Goal: Transaction & Acquisition: Purchase product/service

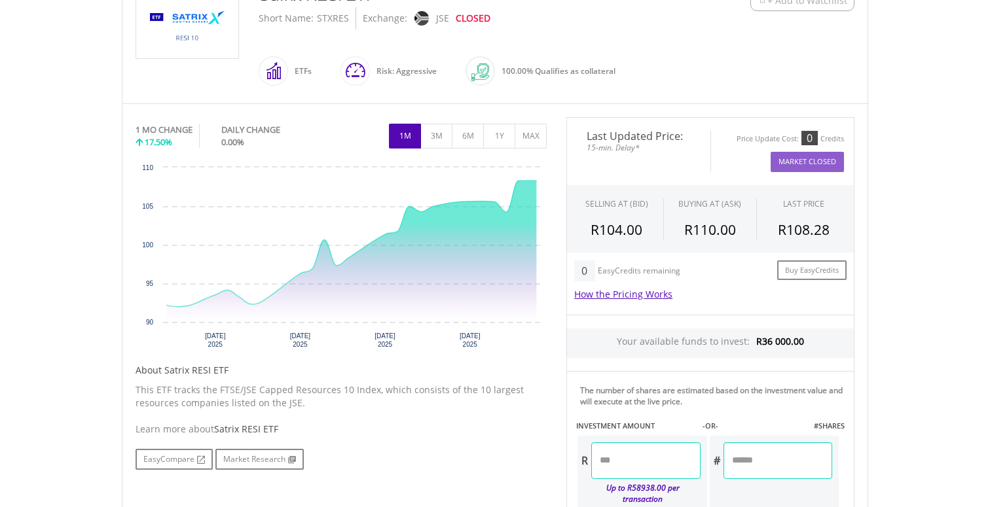
scroll to position [315, 0]
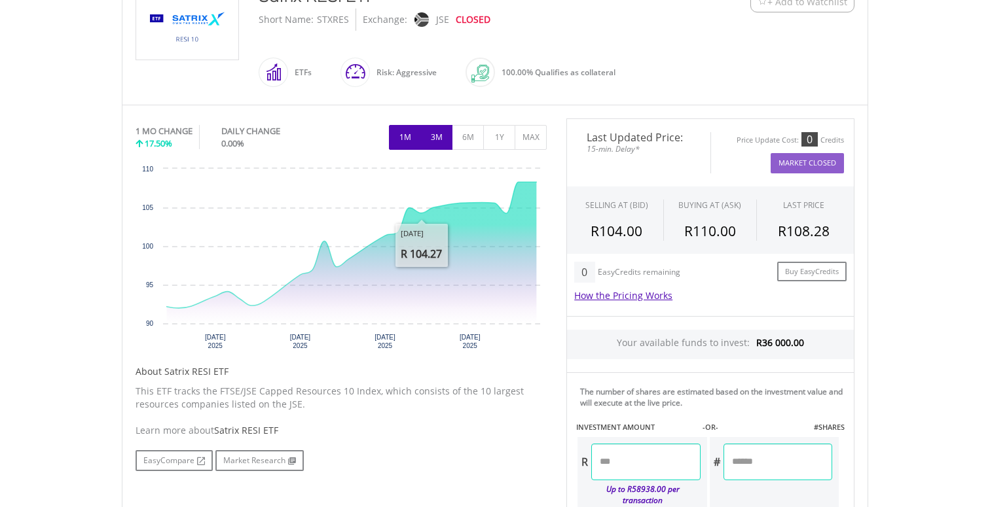
click at [443, 139] on button "3M" at bounding box center [436, 137] width 32 height 25
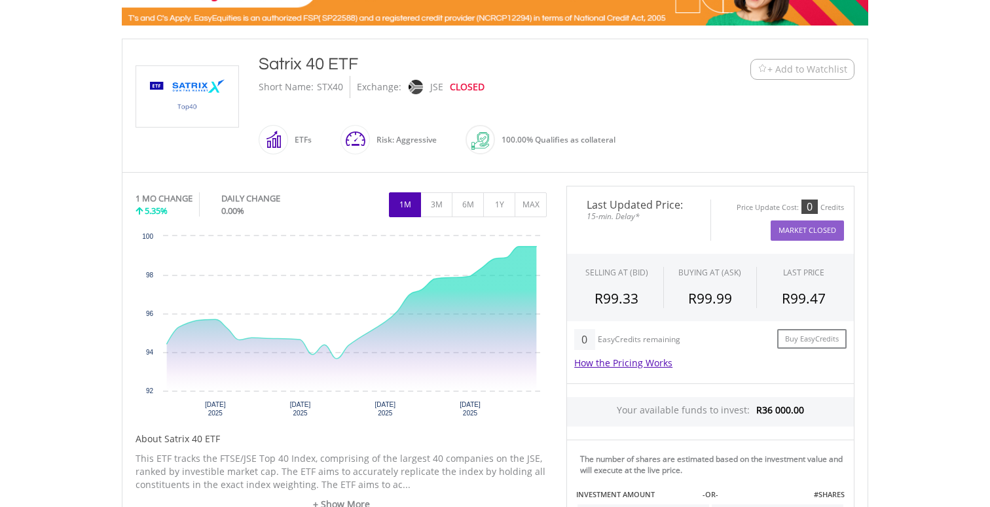
scroll to position [259, 0]
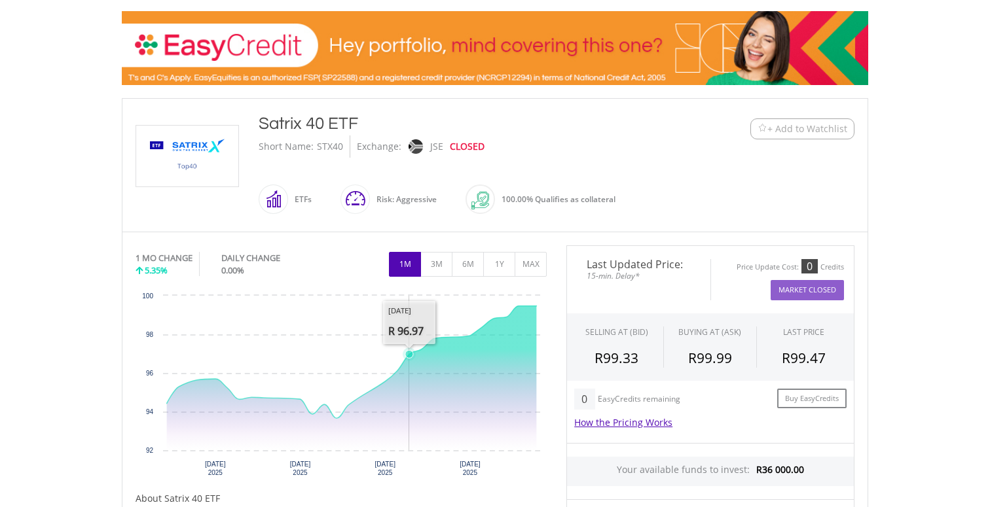
scroll to position [219, 0]
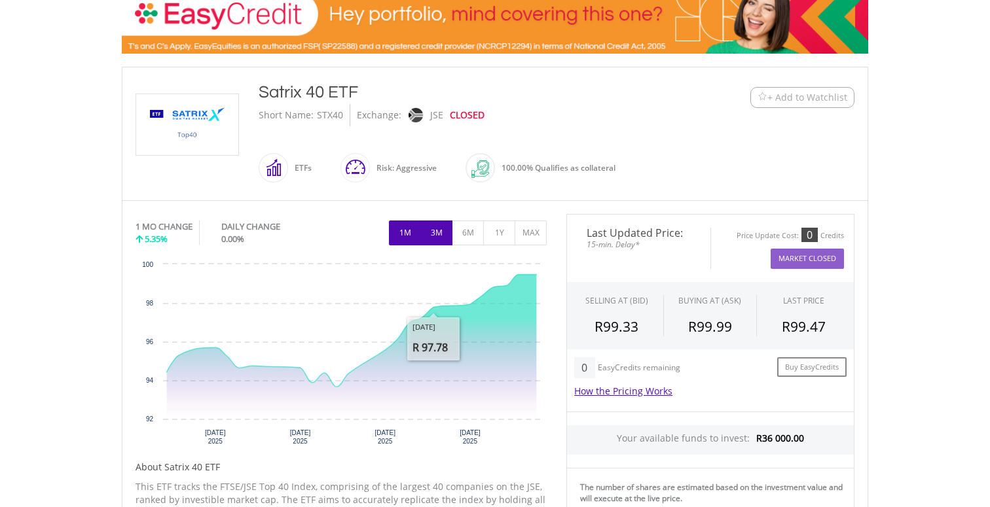
click at [439, 236] on button "3M" at bounding box center [436, 233] width 32 height 25
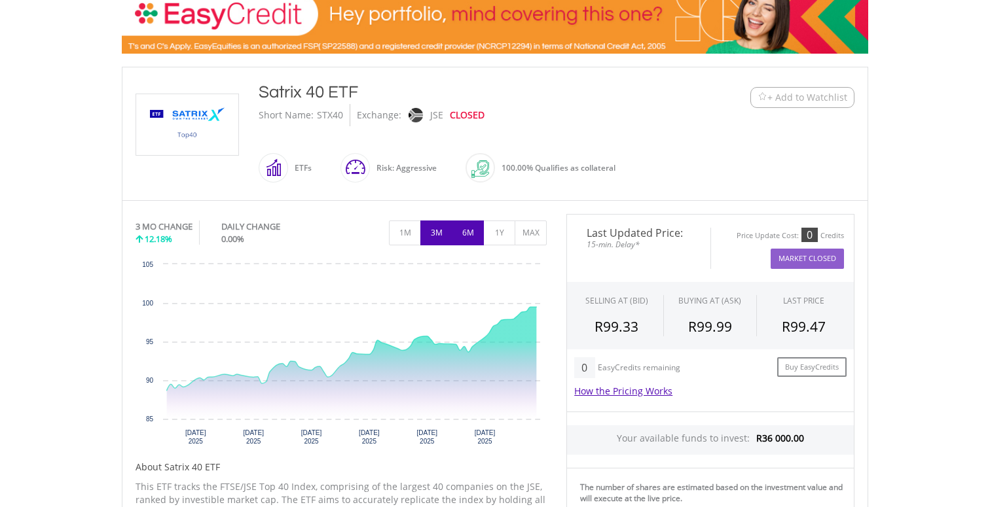
click at [467, 231] on button "6M" at bounding box center [468, 233] width 32 height 25
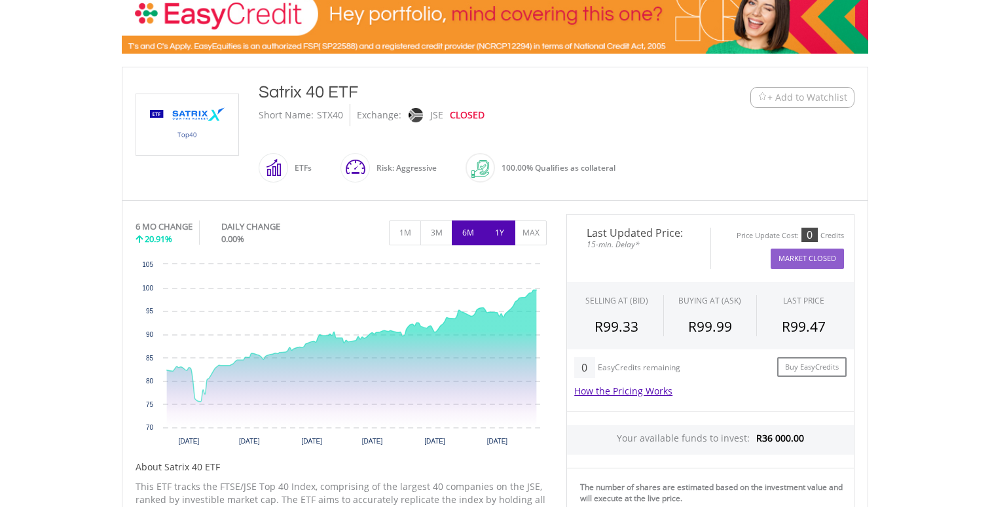
click at [501, 234] on button "1Y" at bounding box center [499, 233] width 32 height 25
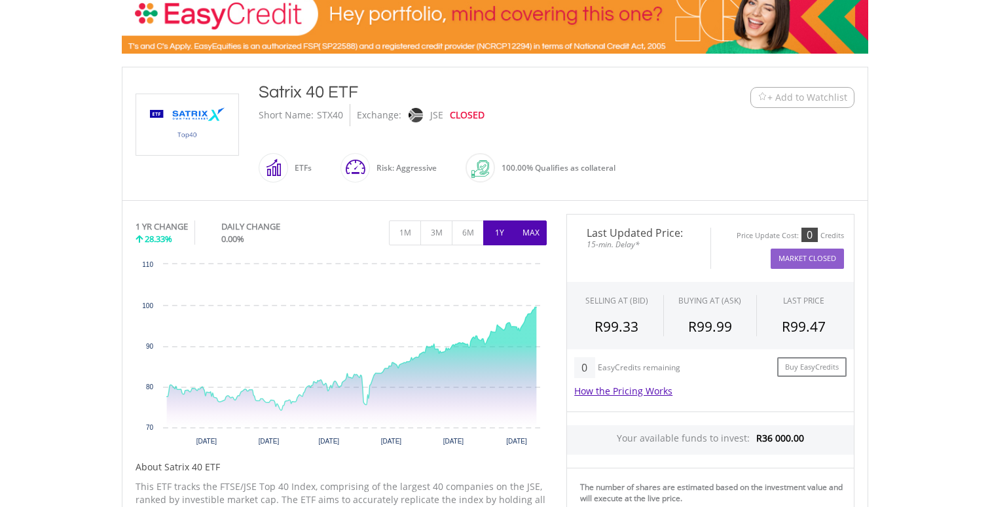
click at [529, 236] on button "MAX" at bounding box center [531, 233] width 32 height 25
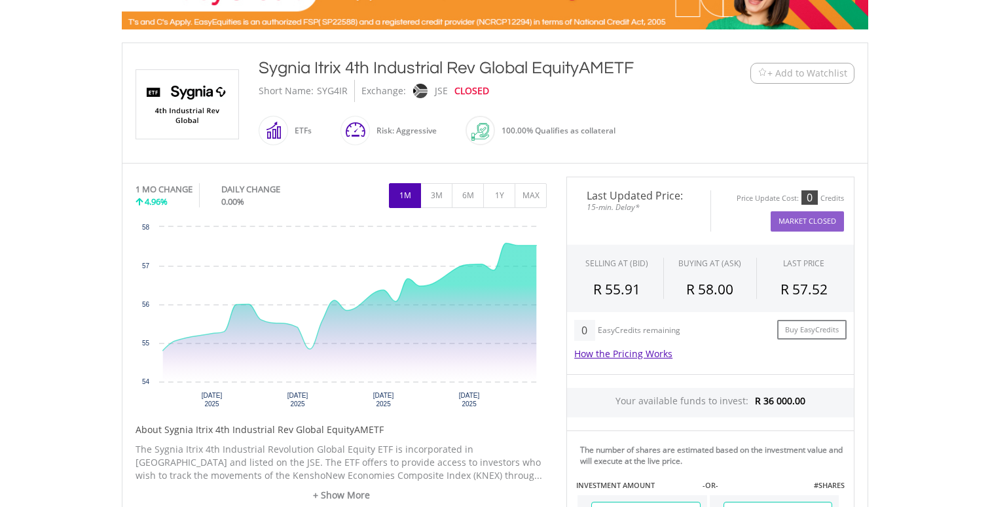
scroll to position [246, 0]
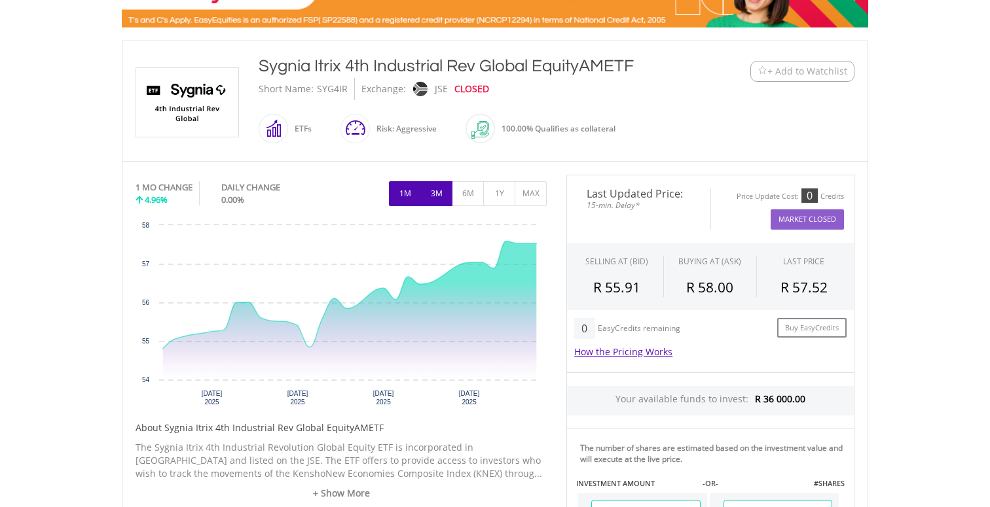
click at [437, 197] on button "3M" at bounding box center [436, 193] width 32 height 25
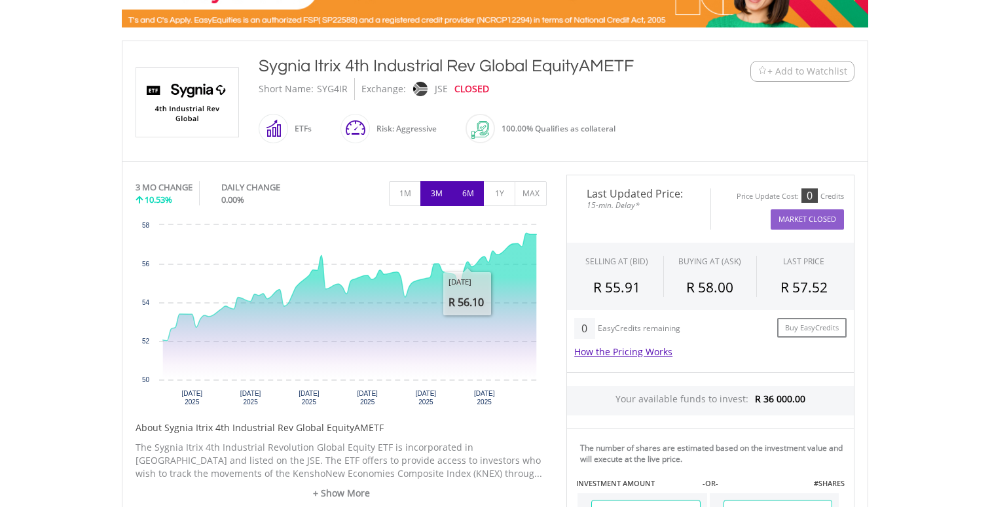
click at [465, 194] on button "6M" at bounding box center [468, 193] width 32 height 25
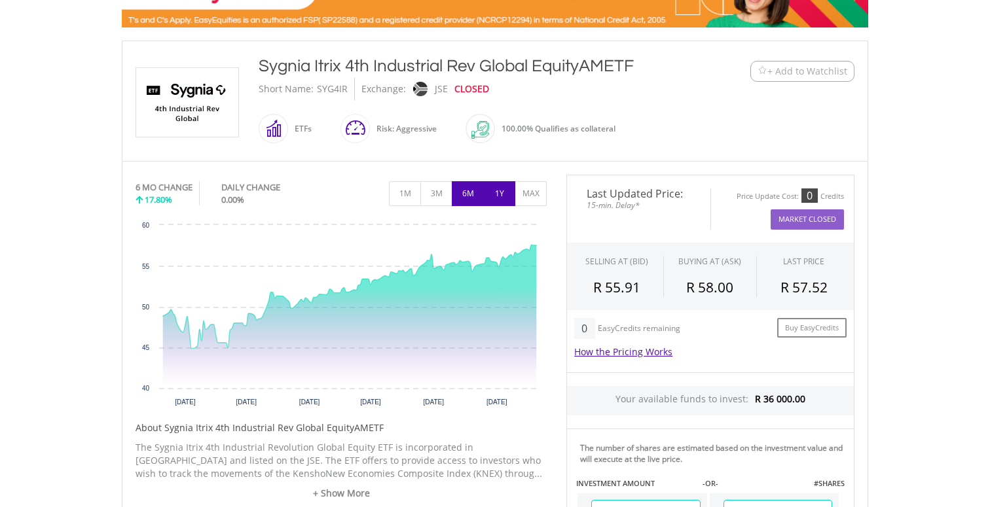
click at [494, 195] on button "1Y" at bounding box center [499, 193] width 32 height 25
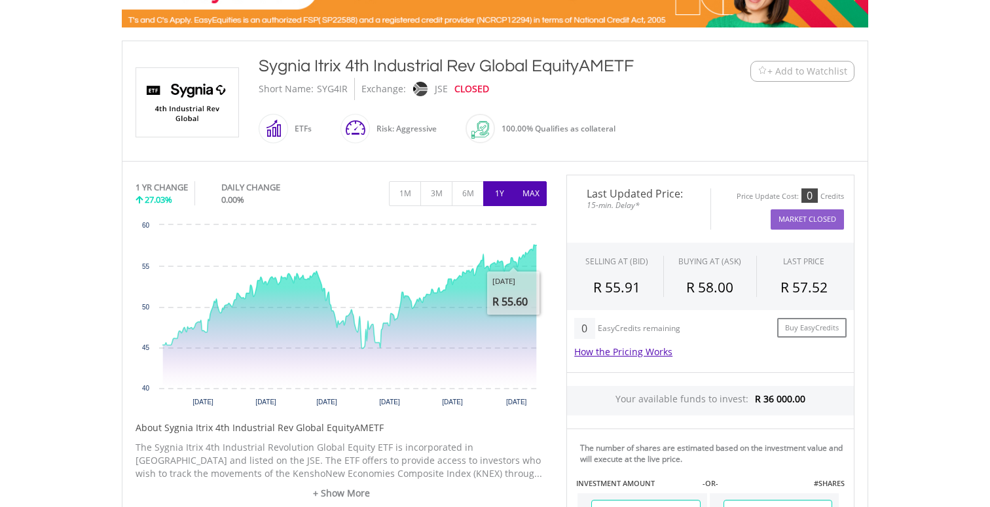
click at [535, 197] on button "MAX" at bounding box center [531, 193] width 32 height 25
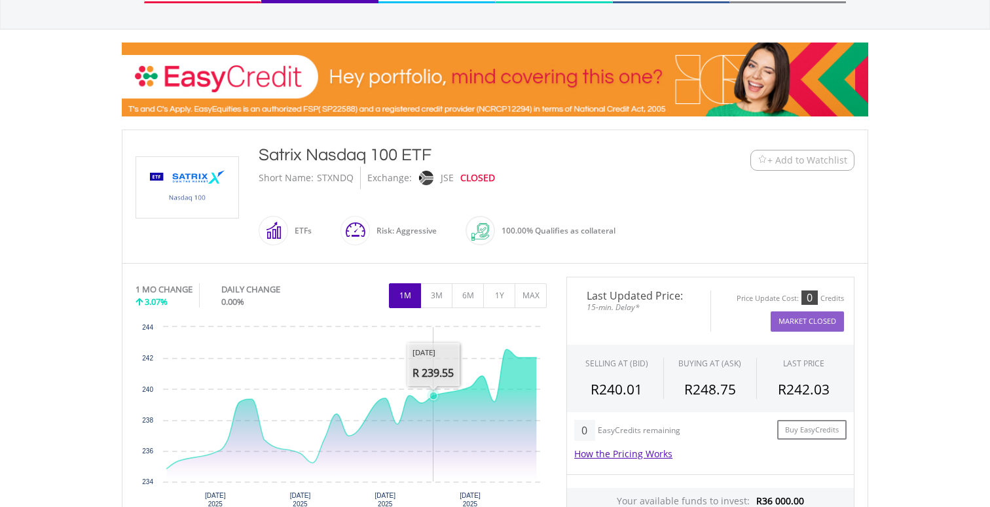
scroll to position [266, 0]
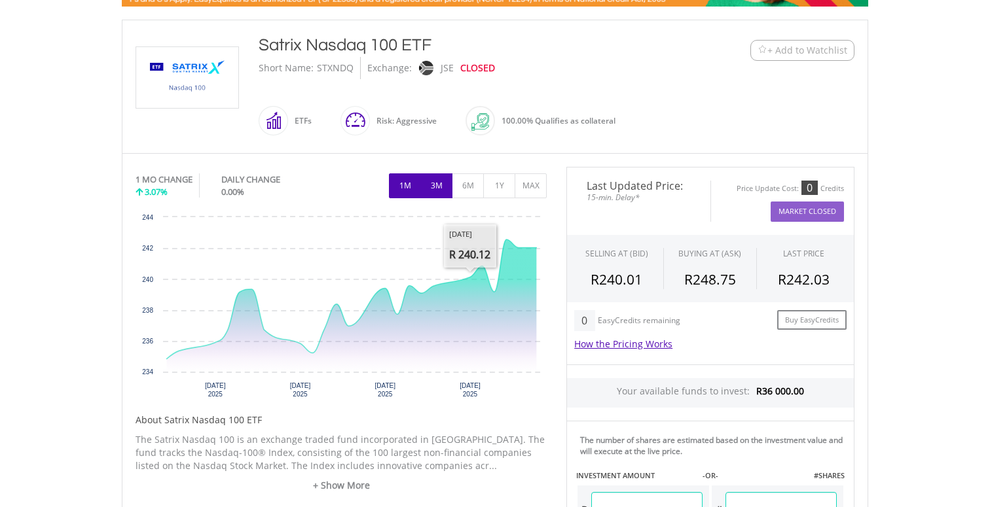
click at [437, 178] on button "3M" at bounding box center [436, 185] width 32 height 25
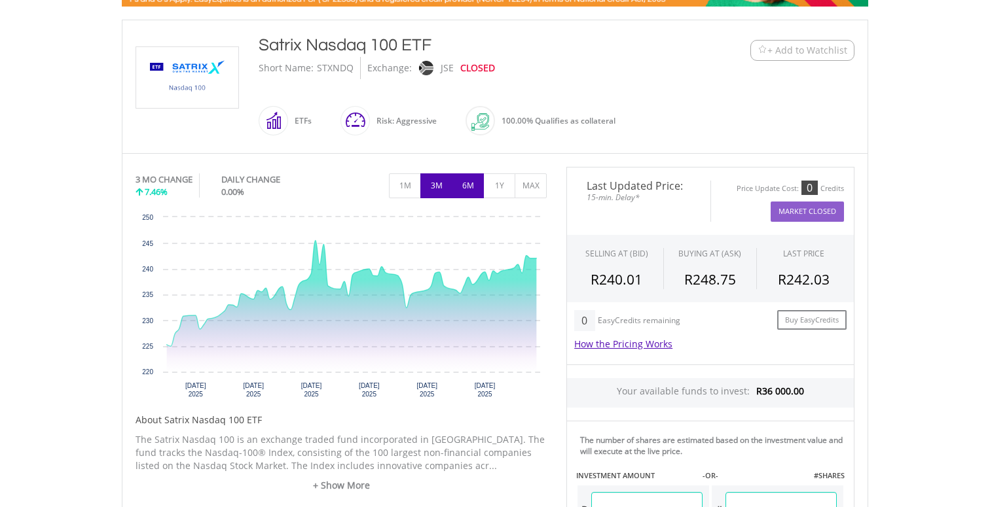
click at [467, 189] on button "6M" at bounding box center [468, 185] width 32 height 25
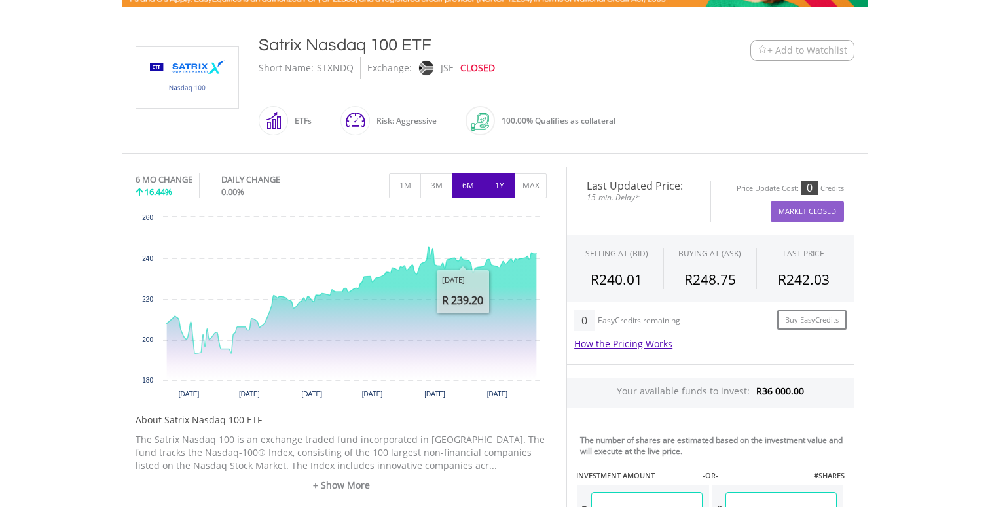
click at [494, 189] on button "1Y" at bounding box center [499, 185] width 32 height 25
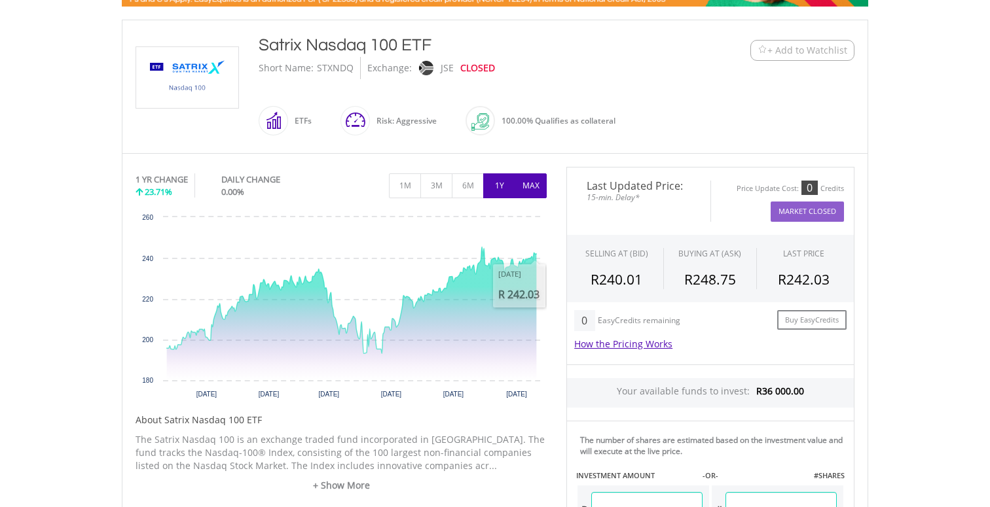
click at [533, 187] on button "MAX" at bounding box center [531, 185] width 32 height 25
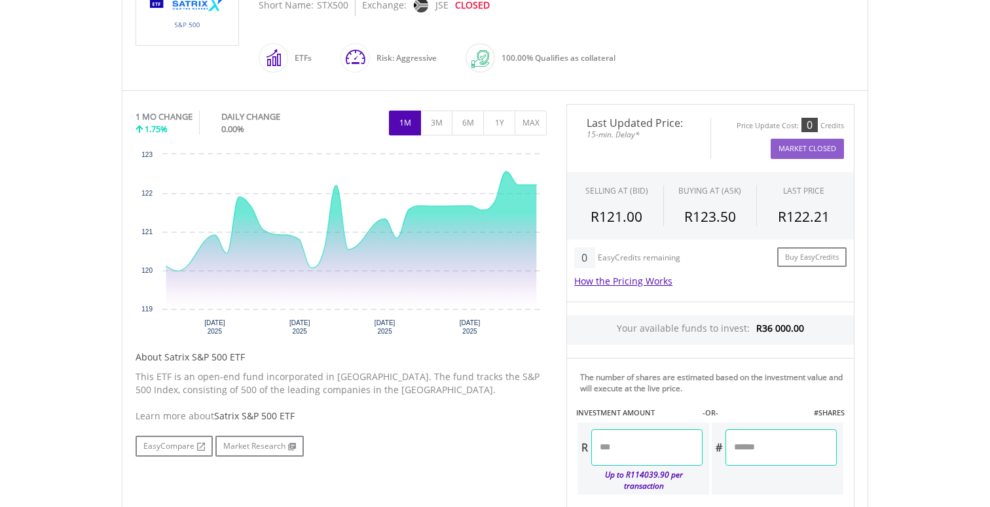
scroll to position [333, 0]
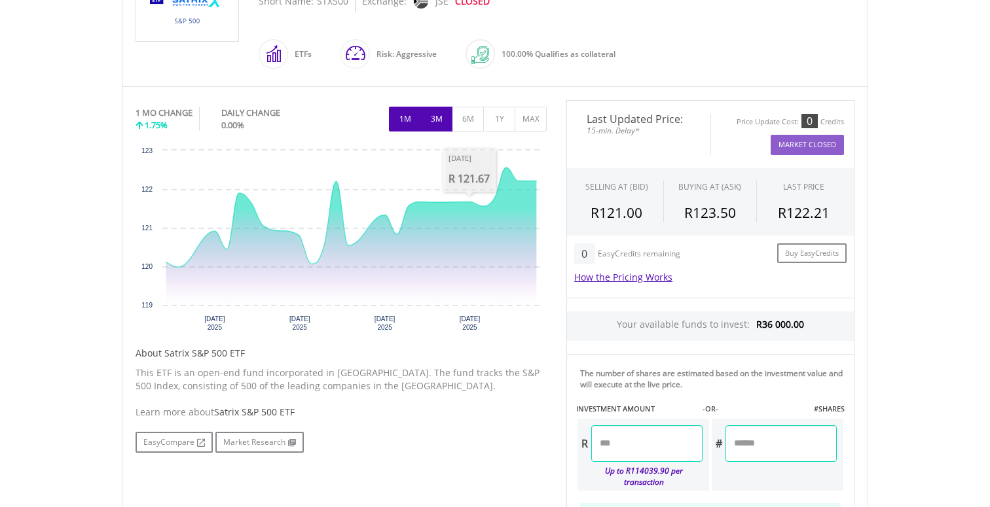
click at [440, 122] on button "3M" at bounding box center [436, 119] width 32 height 25
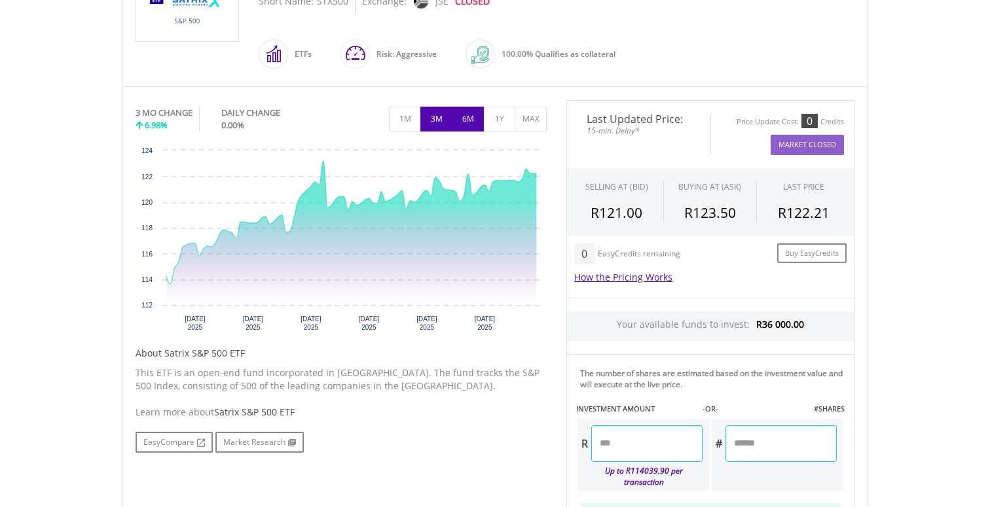
click at [466, 118] on button "6M" at bounding box center [468, 119] width 32 height 25
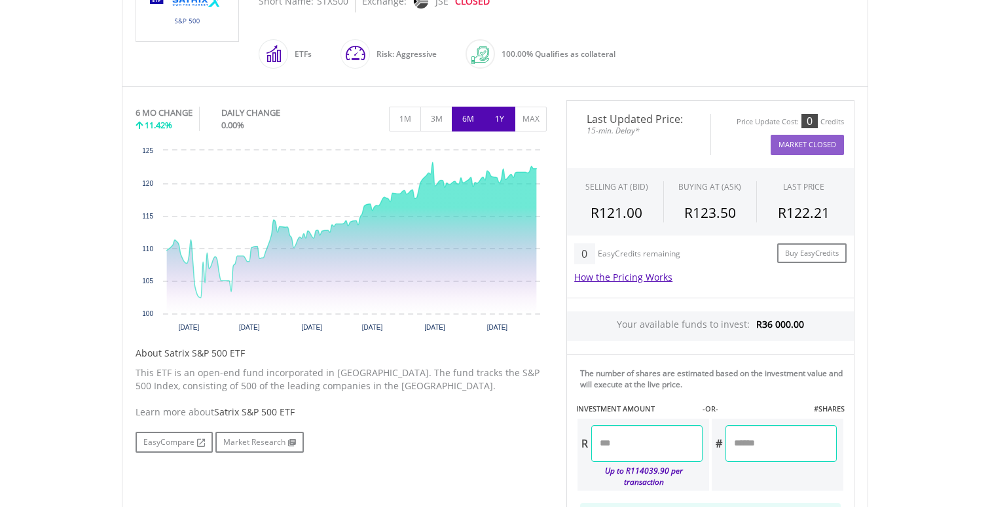
click at [500, 119] on button "1Y" at bounding box center [499, 119] width 32 height 25
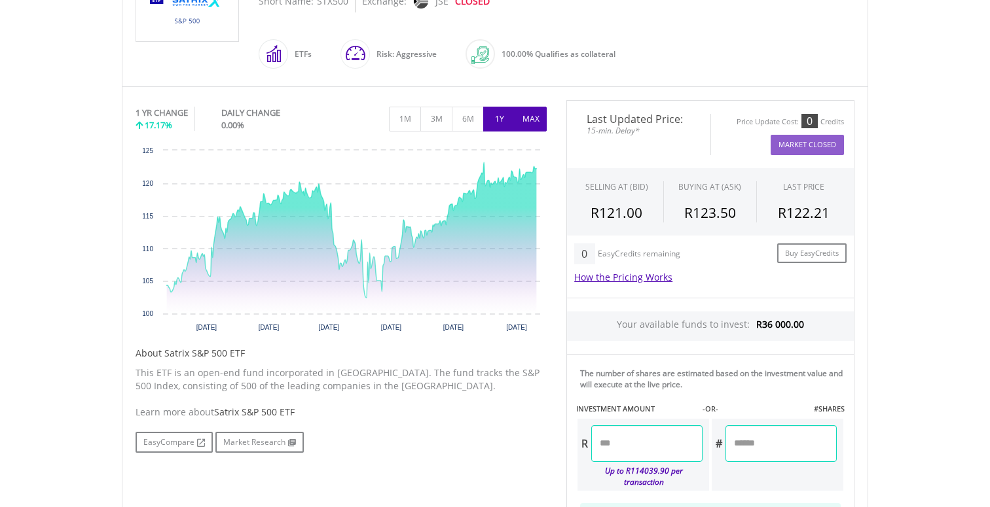
click at [526, 118] on button "MAX" at bounding box center [531, 119] width 32 height 25
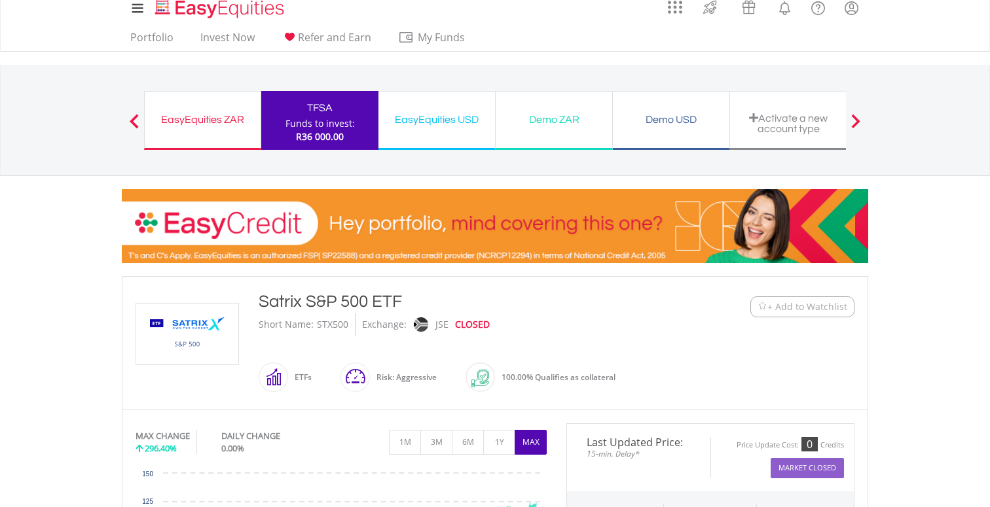
scroll to position [0, 0]
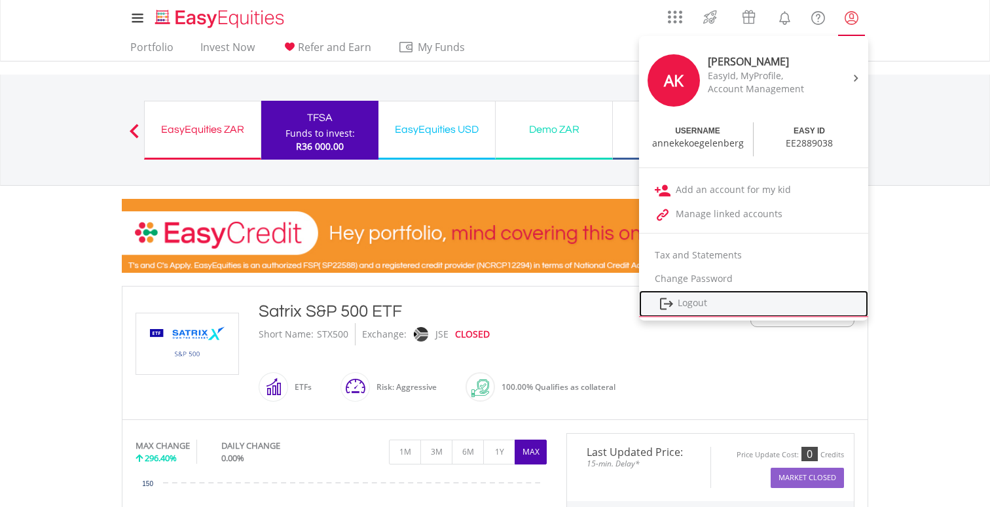
click at [704, 301] on link "Logout" at bounding box center [753, 304] width 229 height 27
